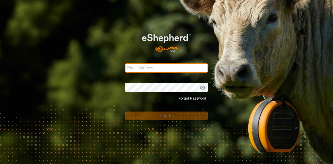
type input "[EMAIL_ADDRESS][DOMAIN_NAME]"
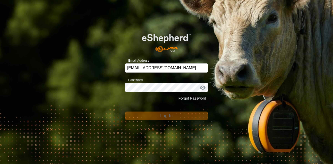
click at [128, 103] on div "Forgot Password" at bounding box center [166, 99] width 83 height 10
click at [131, 99] on div "Forgot Password" at bounding box center [166, 99] width 83 height 10
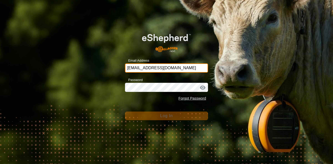
click at [192, 67] on input "[EMAIL_ADDRESS][DOMAIN_NAME]" at bounding box center [166, 67] width 83 height 9
click at [192, 66] on input "[EMAIL_ADDRESS][DOMAIN_NAME]" at bounding box center [166, 67] width 83 height 9
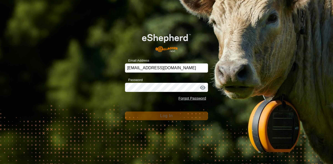
click at [198, 59] on div "Email Address [EMAIL_ADDRESS][DOMAIN_NAME]" at bounding box center [166, 64] width 83 height 15
click at [209, 54] on div "Email Address [EMAIL_ADDRESS][DOMAIN_NAME] Password Forgot Password Log In" at bounding box center [166, 82] width 333 height 164
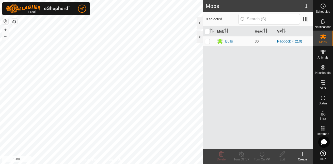
click at [211, 88] on div "Mobs 1 0 selected Mob Head VP Bulls 30 Paddock 4 (2.0) Delete Turn Off VP Turn …" at bounding box center [156, 82] width 313 height 164
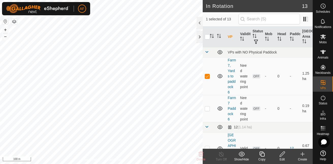
click at [284, 151] on icon at bounding box center [282, 153] width 5 height 5
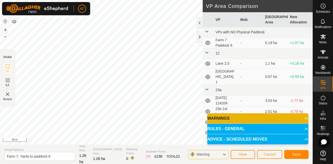
click at [149, 0] on html "AF Schedules Notifications Mobs Animals Neckbands VPs Status Infra Heatmap Help…" at bounding box center [166, 82] width 333 height 164
click at [145, 0] on html "AF Schedules Notifications Mobs Animals Neckbands VPs Status Infra Heatmap Help…" at bounding box center [166, 82] width 333 height 164
click at [93, 0] on html "AF Schedules Notifications Mobs Animals Neckbands VPs Status Infra Heatmap Help…" at bounding box center [166, 82] width 333 height 164
click at [154, 0] on html "AF Schedules Notifications Mobs Animals Neckbands VPs Status Infra Heatmap Help…" at bounding box center [166, 82] width 333 height 164
click at [119, 0] on html "AF Schedules Notifications Mobs Animals Neckbands VPs Status Infra Heatmap Help…" at bounding box center [166, 82] width 333 height 164
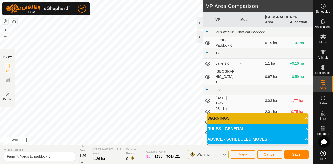
click at [198, 32] on div "DRAW IZ EZ Delete Privacy Policy Contact Us + – ⇧ i 20 m VP Area Comparison VP …" at bounding box center [156, 72] width 313 height 144
click at [293, 154] on span "Save" at bounding box center [296, 154] width 9 height 4
